Goal: Information Seeking & Learning: Learn about a topic

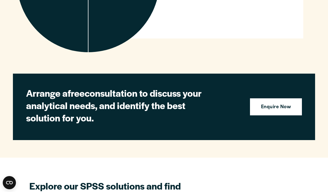
scroll to position [476, 0]
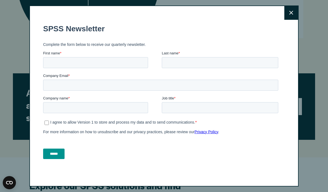
click at [293, 11] on button "Close" at bounding box center [291, 13] width 14 height 14
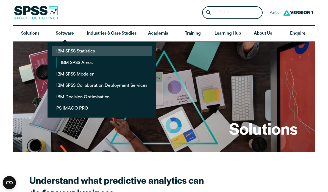
click at [63, 47] on link "IBM SPSS Statistics" at bounding box center [102, 51] width 100 height 10
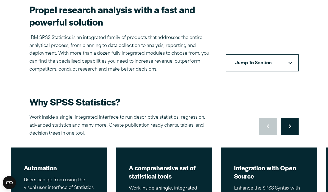
scroll to position [171, 0]
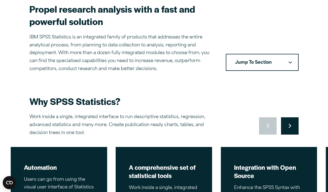
click at [293, 123] on button "Move to next slide" at bounding box center [290, 126] width 18 height 18
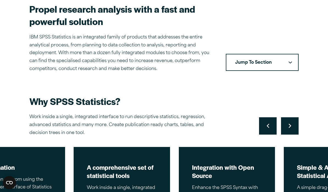
click at [292, 123] on button "Move to next slide" at bounding box center [290, 126] width 18 height 18
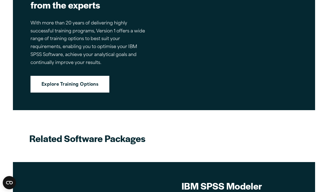
scroll to position [1967, 0]
